Goal: Information Seeking & Learning: Understand process/instructions

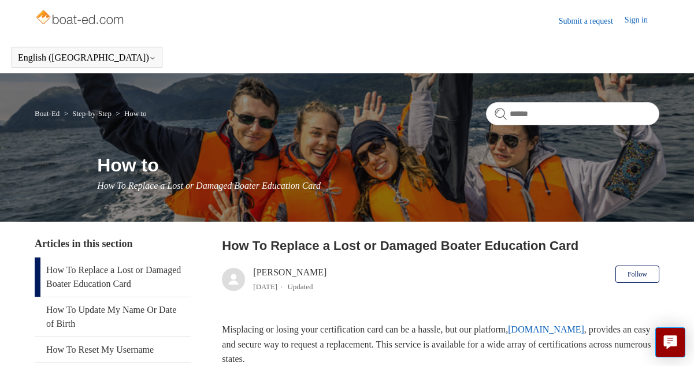
click at [93, 272] on link "How To Replace a Lost or Damaged Boater Education Card" at bounding box center [113, 277] width 156 height 39
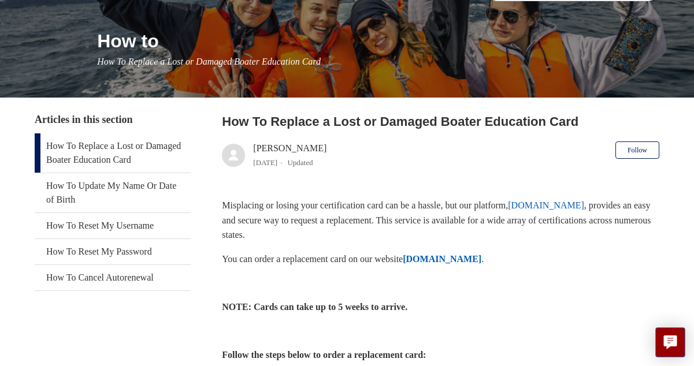
scroll to position [131, 0]
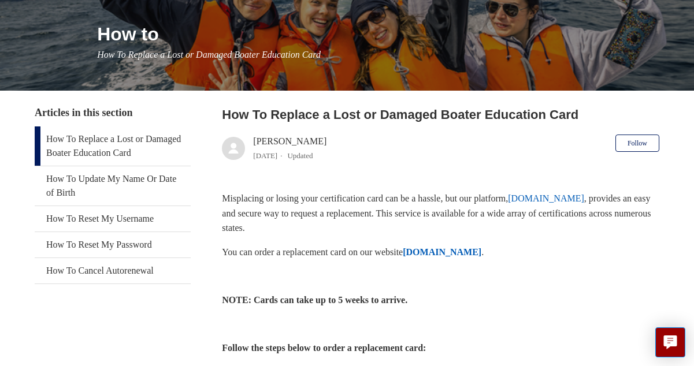
click at [480, 254] on strong "[DOMAIN_NAME]" at bounding box center [442, 252] width 79 height 10
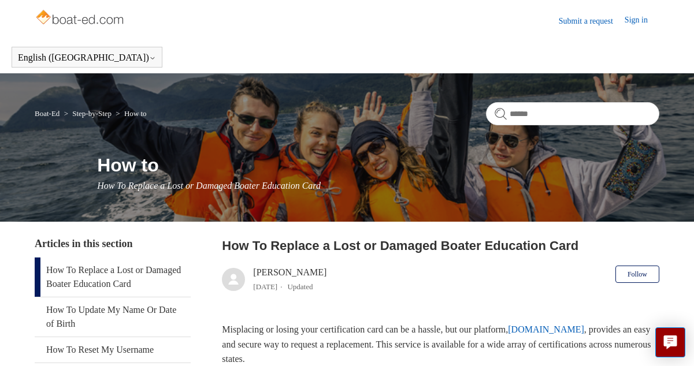
click at [95, 281] on link "How To Replace a Lost or Damaged Boater Education Card" at bounding box center [113, 277] width 156 height 39
click at [84, 272] on link "How To Replace a Lost or Damaged Boater Education Card" at bounding box center [113, 277] width 156 height 39
click at [128, 268] on link "How To Replace a Lost or Damaged Boater Education Card" at bounding box center [113, 277] width 156 height 39
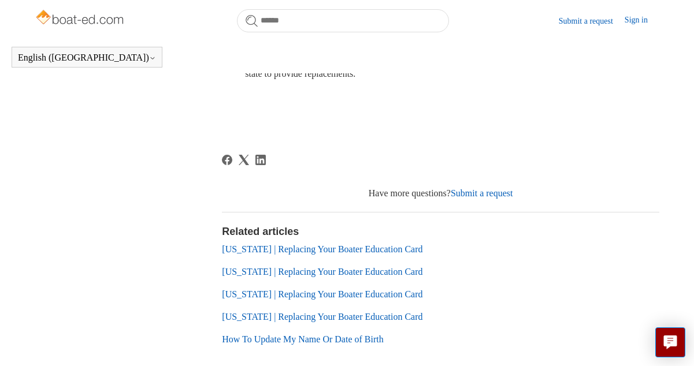
scroll to position [739, 0]
